Goal: Navigation & Orientation: Find specific page/section

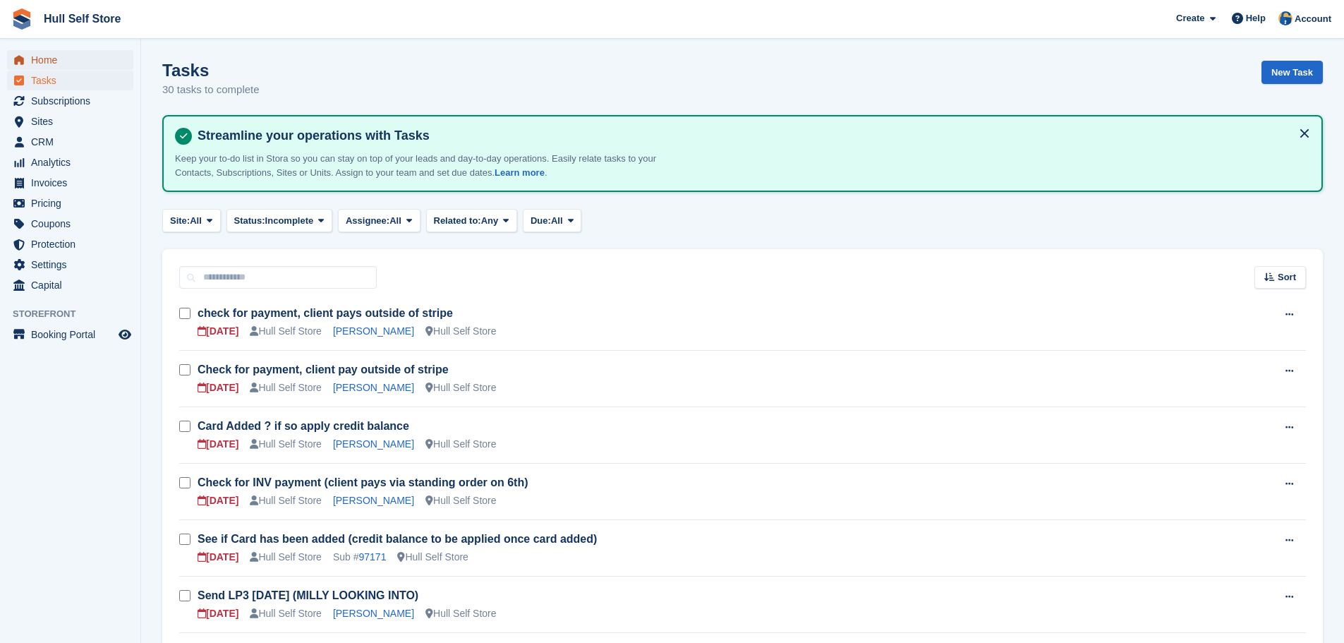
click at [84, 62] on span "Home" at bounding box center [73, 60] width 85 height 20
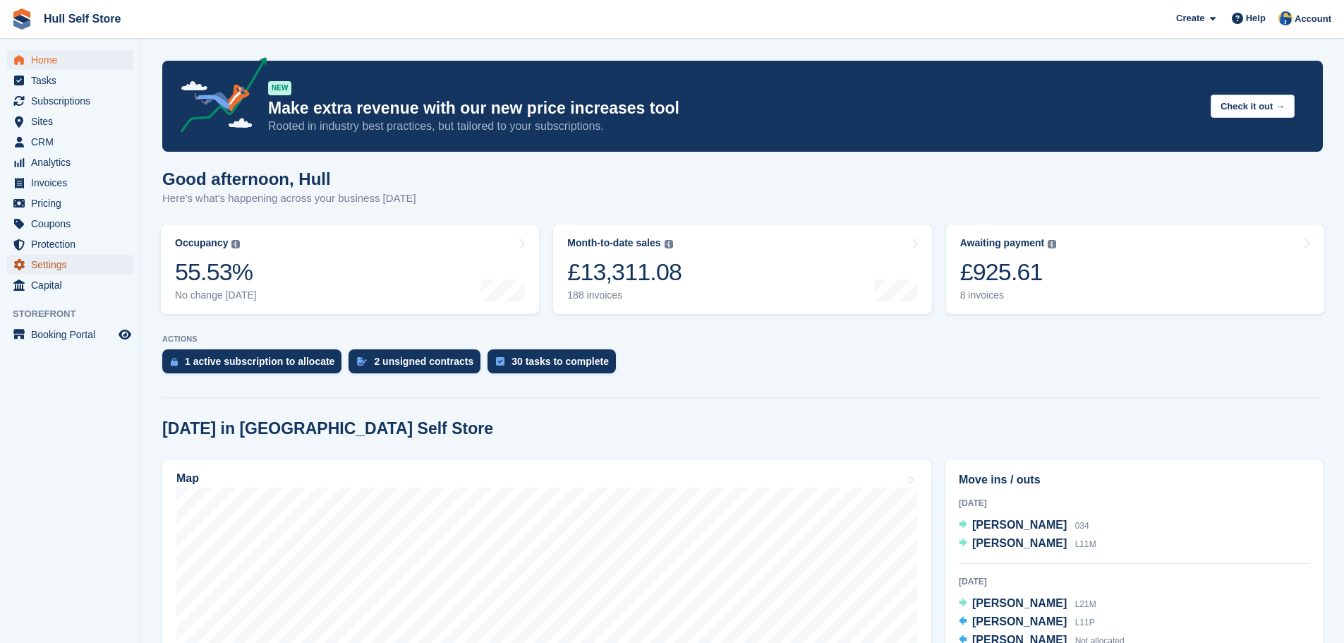
click at [61, 271] on span "Settings" at bounding box center [73, 265] width 85 height 20
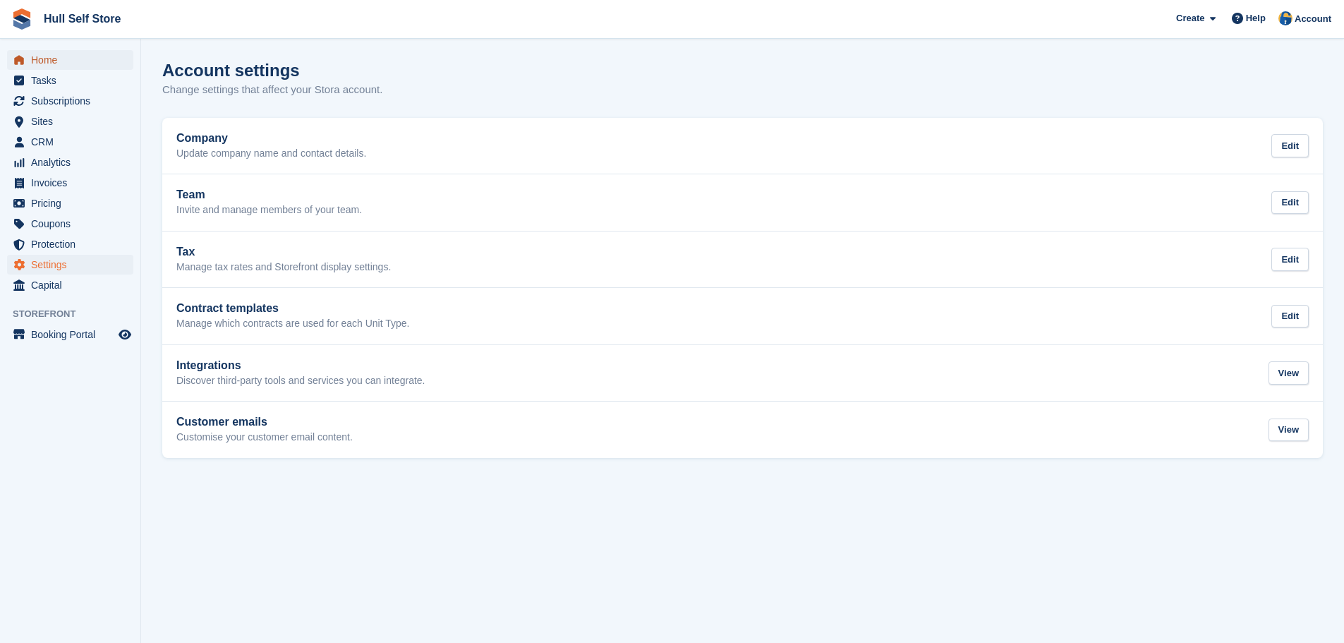
click at [52, 60] on span "Home" at bounding box center [73, 60] width 85 height 20
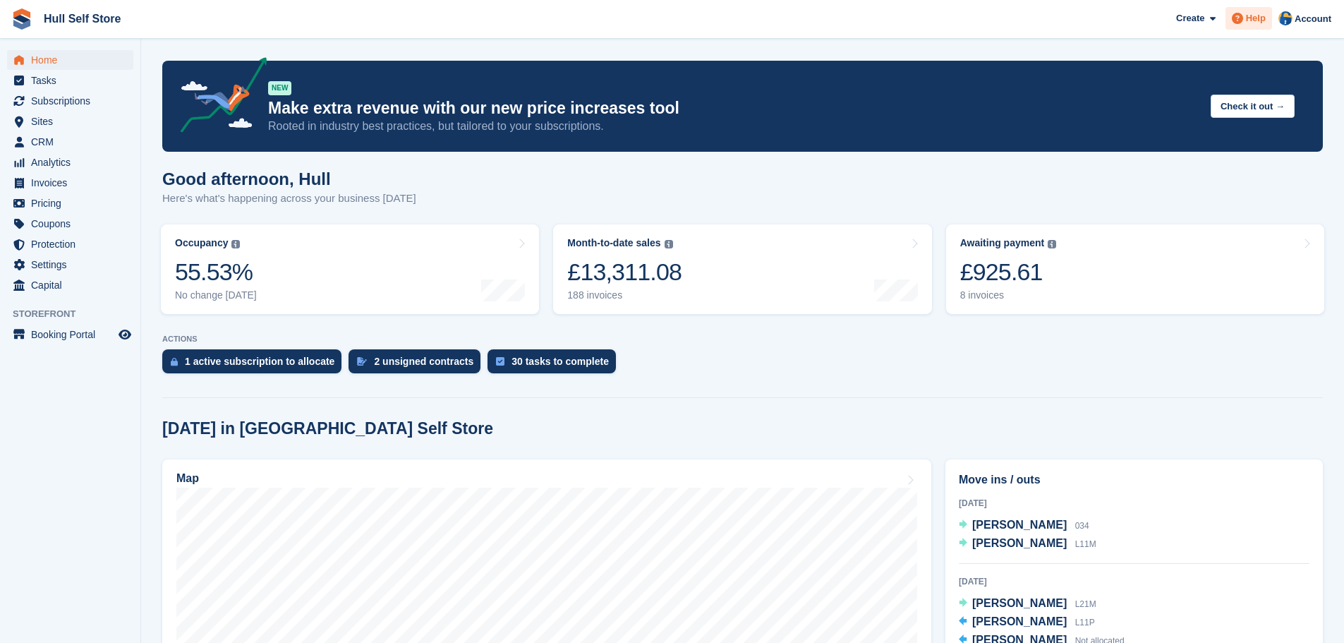
click at [1253, 23] on span "Help" at bounding box center [1256, 18] width 20 height 14
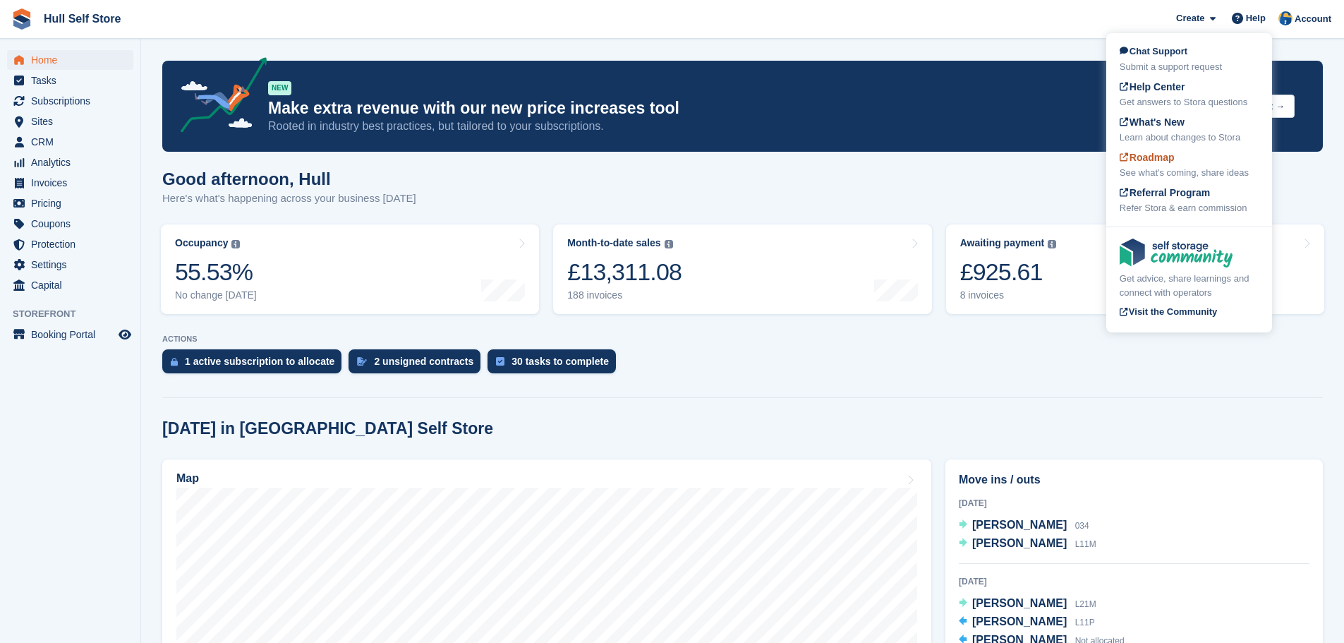
click at [1148, 169] on div "See what's coming, share ideas" at bounding box center [1189, 173] width 139 height 14
